Goal: Task Accomplishment & Management: Manage account settings

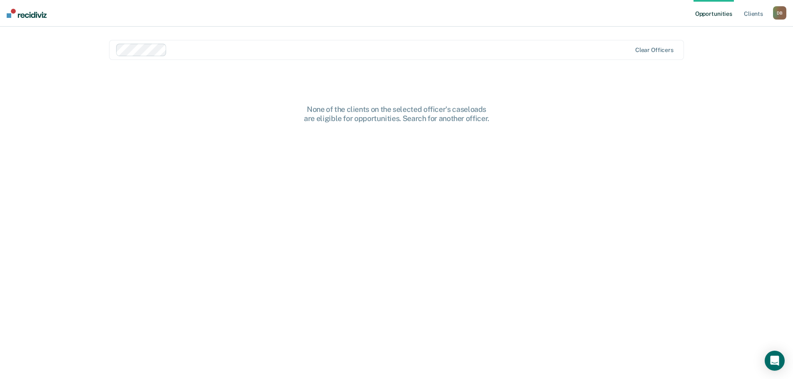
click at [776, 15] on div "D B" at bounding box center [779, 12] width 13 height 13
click at [731, 51] on link "Log Out" at bounding box center [746, 54] width 67 height 7
